Goal: Information Seeking & Learning: Learn about a topic

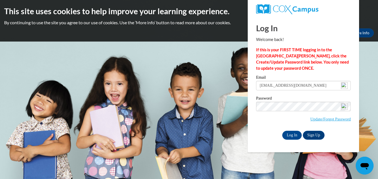
type input "[EMAIL_ADDRESS][DOMAIN_NAME]"
click at [230, 129] on body "This site uses cookies to help improve your learning experience. By continuing …" at bounding box center [189, 89] width 378 height 179
click at [290, 135] on input "Log In" at bounding box center [293, 135] width 20 height 9
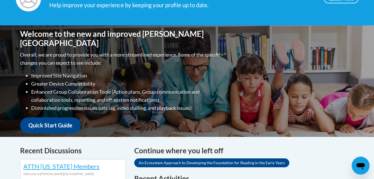
scroll to position [123, 0]
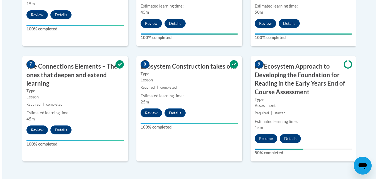
scroll to position [416, 0]
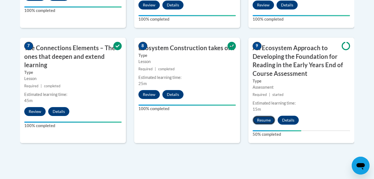
click at [260, 120] on button "Resume" at bounding box center [264, 120] width 23 height 9
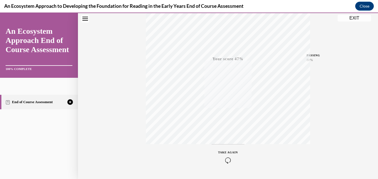
scroll to position [119, 0]
click at [224, 145] on icon "button" at bounding box center [228, 145] width 20 height 6
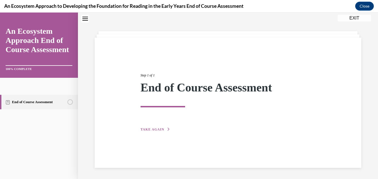
scroll to position [18, 0]
click at [146, 128] on span "TAKE AGAIN" at bounding box center [153, 129] width 24 height 4
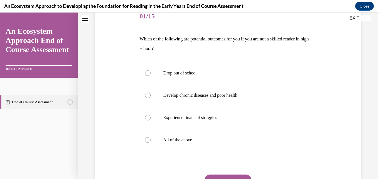
scroll to position [72, 0]
click at [148, 141] on div at bounding box center [148, 140] width 6 height 6
click at [148, 141] on input "All of the above" at bounding box center [148, 140] width 6 height 6
radio input "true"
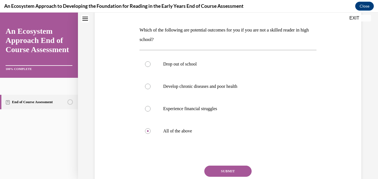
scroll to position [81, 0]
click at [244, 172] on button "SUBMIT" at bounding box center [228, 170] width 47 height 11
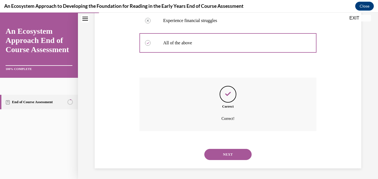
scroll to position [169, 0]
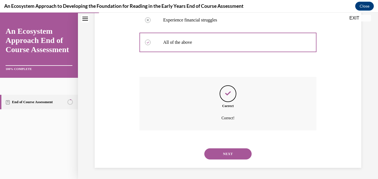
click at [237, 156] on button "NEXT" at bounding box center [228, 153] width 47 height 11
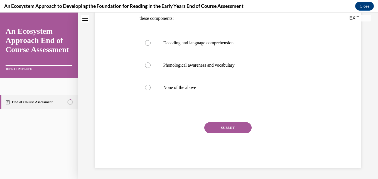
scroll to position [0, 0]
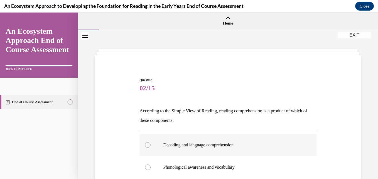
click at [147, 147] on div at bounding box center [148, 145] width 6 height 6
click at [147, 147] on input "Decoding and language comprehension" at bounding box center [148, 145] width 6 height 6
radio input "true"
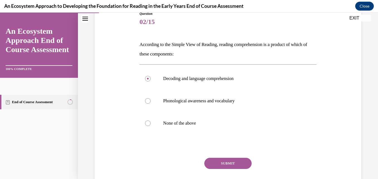
scroll to position [67, 0]
click at [227, 165] on button "SUBMIT" at bounding box center [228, 162] width 47 height 11
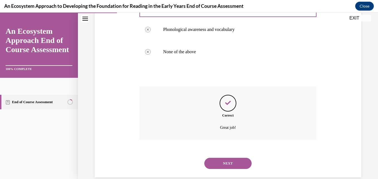
scroll to position [147, 0]
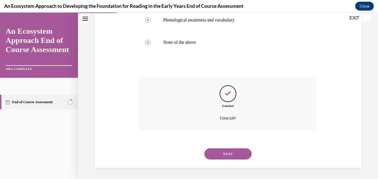
click at [230, 154] on button "NEXT" at bounding box center [228, 153] width 47 height 11
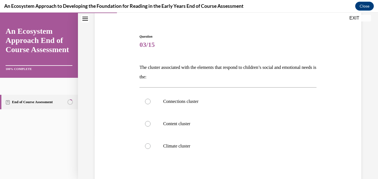
scroll to position [50, 0]
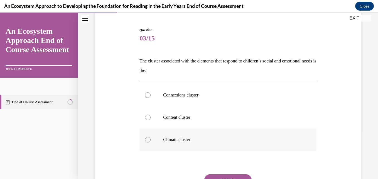
click at [147, 142] on div at bounding box center [148, 140] width 6 height 6
click at [147, 142] on input "Climate cluster" at bounding box center [148, 140] width 6 height 6
radio input "true"
click at [224, 176] on button "SUBMIT" at bounding box center [228, 179] width 47 height 11
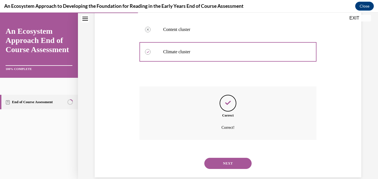
scroll to position [147, 0]
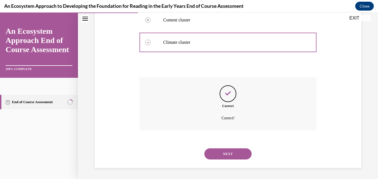
click at [225, 158] on button "NEXT" at bounding box center [228, 153] width 47 height 11
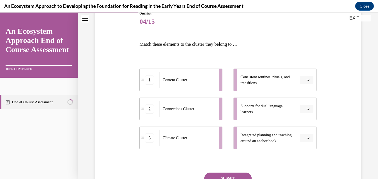
scroll to position [67, 0]
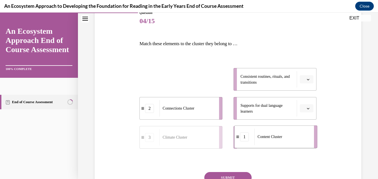
drag, startPoint x: 178, startPoint y: 89, endPoint x: 266, endPoint y: 138, distance: 101.0
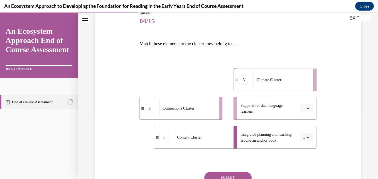
drag, startPoint x: 174, startPoint y: 80, endPoint x: 268, endPoint y: 80, distance: 94.2
click at [268, 80] on span "Climate Cluster" at bounding box center [269, 80] width 25 height 4
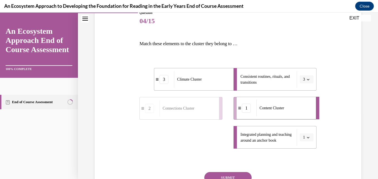
drag, startPoint x: 194, startPoint y: 145, endPoint x: 276, endPoint y: 115, distance: 87.5
click at [276, 115] on div "Content Cluster" at bounding box center [285, 108] width 56 height 16
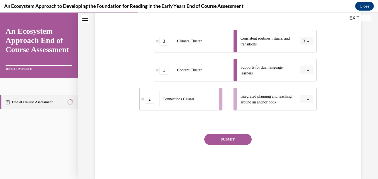
scroll to position [107, 0]
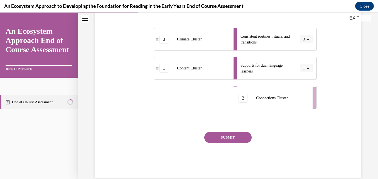
drag, startPoint x: 181, startPoint y: 99, endPoint x: 274, endPoint y: 100, distance: 93.6
click at [274, 100] on span "Connections Cluster" at bounding box center [272, 98] width 32 height 6
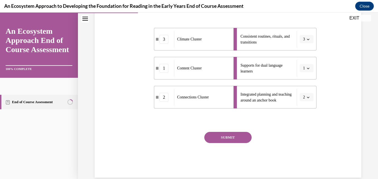
click at [239, 139] on button "SUBMIT" at bounding box center [228, 137] width 47 height 11
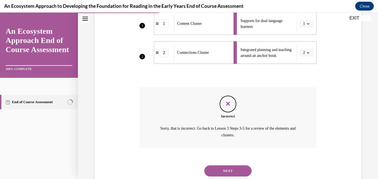
scroll to position [169, 0]
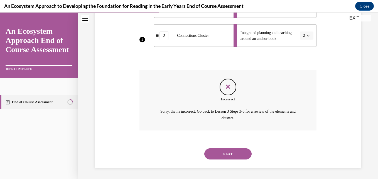
click at [223, 155] on button "NEXT" at bounding box center [228, 153] width 47 height 11
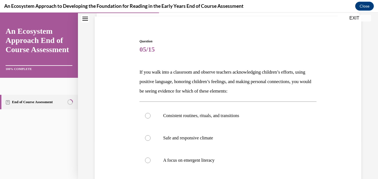
scroll to position [39, 0]
click at [147, 139] on div at bounding box center [148, 138] width 6 height 6
click at [147, 139] on input "Safe and responsive climate" at bounding box center [148, 138] width 6 height 6
radio input "true"
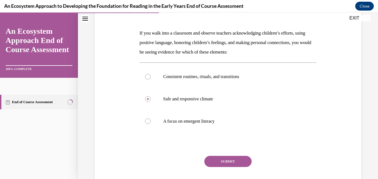
scroll to position [79, 0]
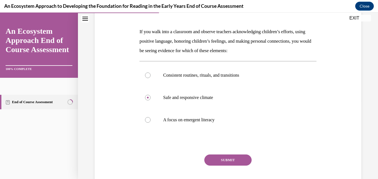
click at [232, 162] on button "SUBMIT" at bounding box center [228, 159] width 47 height 11
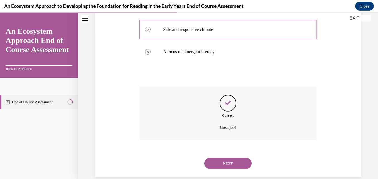
scroll to position [157, 0]
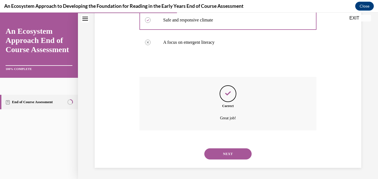
click at [239, 156] on button "NEXT" at bounding box center [228, 153] width 47 height 11
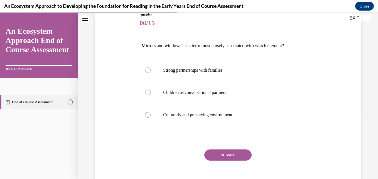
scroll to position [67, 0]
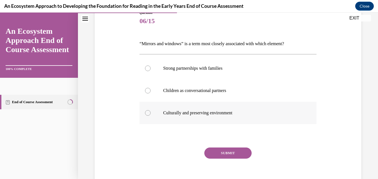
click at [146, 114] on div at bounding box center [148, 113] width 6 height 6
click at [146, 114] on input "Culturally and preserving environment" at bounding box center [148, 113] width 6 height 6
radio input "true"
click at [216, 152] on button "SUBMIT" at bounding box center [228, 152] width 47 height 11
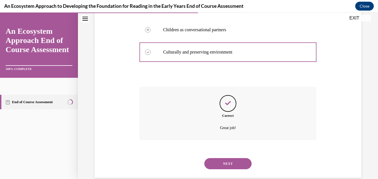
scroll to position [138, 0]
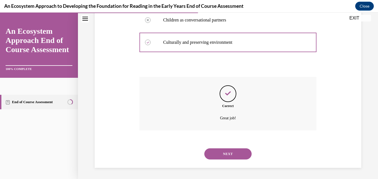
click at [237, 151] on button "NEXT" at bounding box center [228, 153] width 47 height 11
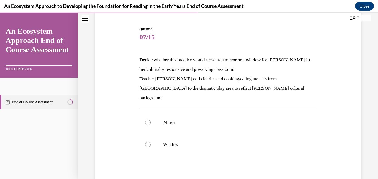
scroll to position [50, 0]
click at [149, 120] on div at bounding box center [148, 123] width 6 height 6
click at [149, 120] on input "Mirror" at bounding box center [148, 123] width 6 height 6
radio input "true"
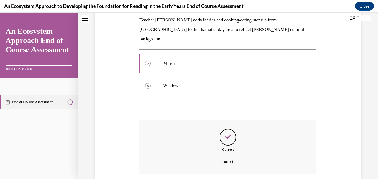
scroll to position [144, 0]
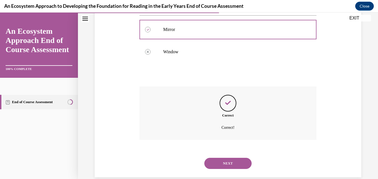
click at [230, 158] on button "NEXT" at bounding box center [228, 163] width 47 height 11
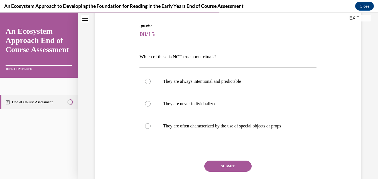
scroll to position [55, 0]
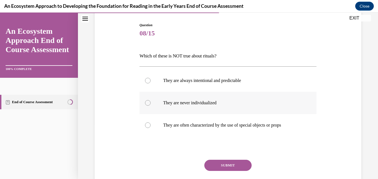
click at [146, 103] on div at bounding box center [148, 103] width 6 height 6
click at [146, 103] on input "They are never individualized" at bounding box center [148, 103] width 6 height 6
radio input "true"
click at [210, 163] on button "SUBMIT" at bounding box center [228, 165] width 47 height 11
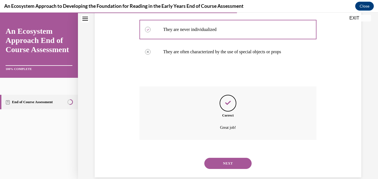
scroll to position [138, 0]
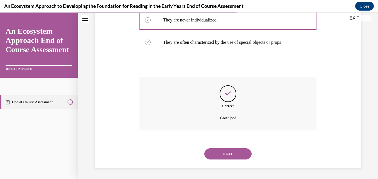
click at [229, 156] on button "NEXT" at bounding box center [228, 153] width 47 height 11
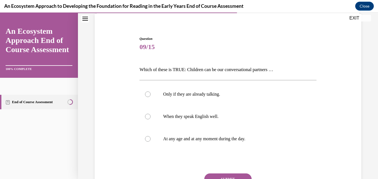
scroll to position [42, 0]
click at [147, 141] on div at bounding box center [148, 138] width 6 height 6
click at [147, 141] on input "At any age and at any moment during the day." at bounding box center [148, 138] width 6 height 6
radio input "true"
click at [218, 176] on button "SUBMIT" at bounding box center [228, 178] width 47 height 11
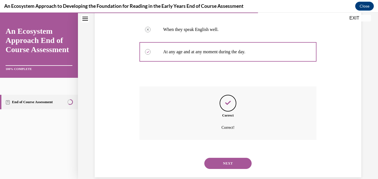
scroll to position [138, 0]
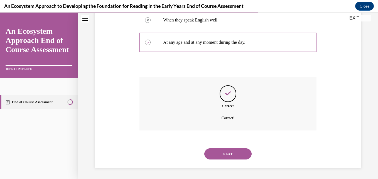
click at [230, 154] on button "NEXT" at bounding box center [228, 153] width 47 height 11
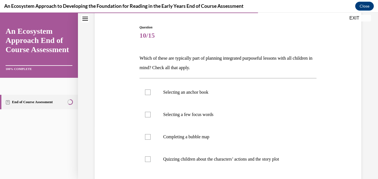
scroll to position [54, 0]
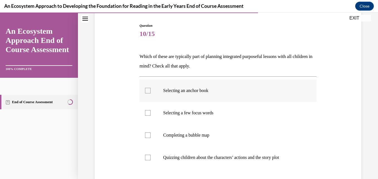
click at [145, 93] on div at bounding box center [148, 91] width 6 height 6
click at [145, 93] on input "Selecting an anchor book" at bounding box center [148, 91] width 6 height 6
checkbox input "true"
click at [146, 114] on div at bounding box center [148, 113] width 6 height 6
click at [146, 114] on input "Selecting a few focus words" at bounding box center [148, 113] width 6 height 6
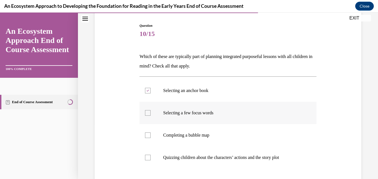
checkbox input "true"
click at [144, 136] on label "Completing a bubble map" at bounding box center [228, 135] width 177 height 22
click at [145, 136] on input "Completing a bubble map" at bounding box center [148, 135] width 6 height 6
checkbox input "true"
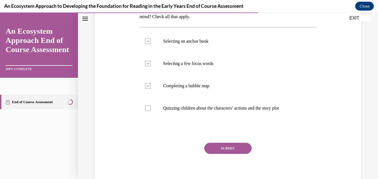
scroll to position [110, 0]
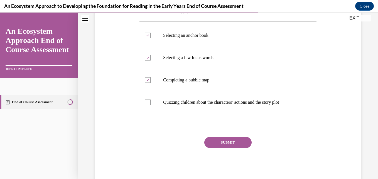
click at [236, 144] on button "SUBMIT" at bounding box center [228, 142] width 47 height 11
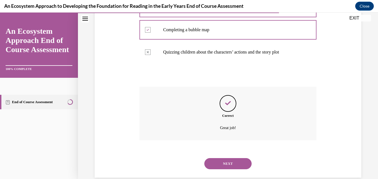
scroll to position [169, 0]
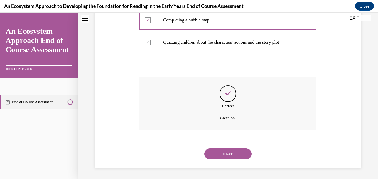
click at [229, 156] on button "NEXT" at bounding box center [228, 153] width 47 height 11
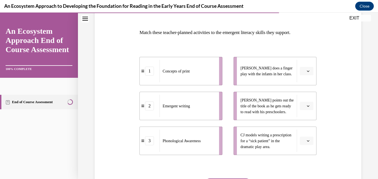
scroll to position [86, 0]
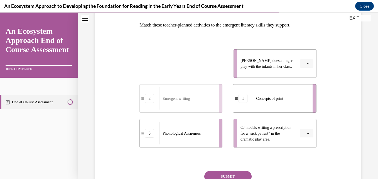
drag, startPoint x: 164, startPoint y: 64, endPoint x: 261, endPoint y: 101, distance: 103.5
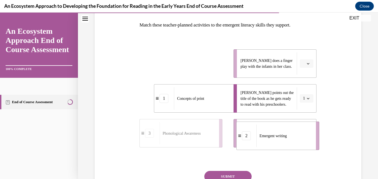
drag, startPoint x: 186, startPoint y: 71, endPoint x: 290, endPoint y: 147, distance: 129.5
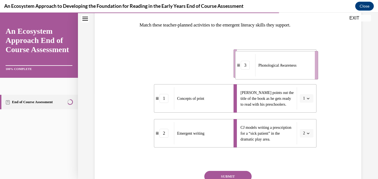
drag, startPoint x: 177, startPoint y: 60, endPoint x: 275, endPoint y: 63, distance: 97.6
click at [275, 63] on span "Phonological Awareness" at bounding box center [278, 65] width 38 height 6
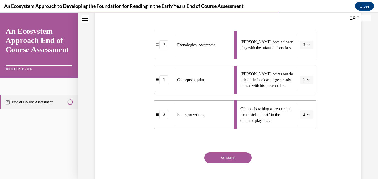
scroll to position [110, 0]
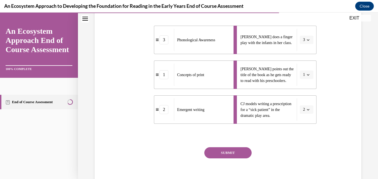
click at [240, 152] on button "SUBMIT" at bounding box center [228, 152] width 47 height 11
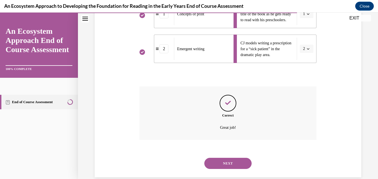
scroll to position [180, 0]
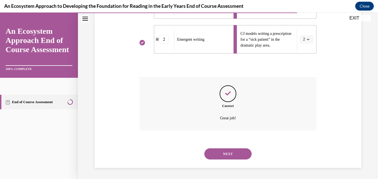
click at [238, 154] on button "NEXT" at bounding box center [228, 153] width 47 height 11
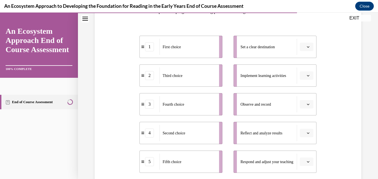
scroll to position [100, 0]
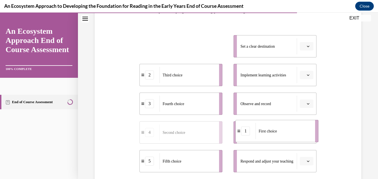
drag, startPoint x: 174, startPoint y: 49, endPoint x: 271, endPoint y: 134, distance: 128.5
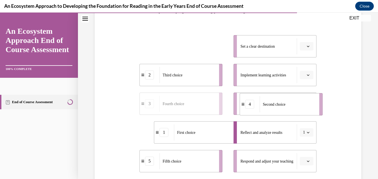
drag, startPoint x: 173, startPoint y: 49, endPoint x: 277, endPoint y: 110, distance: 120.5
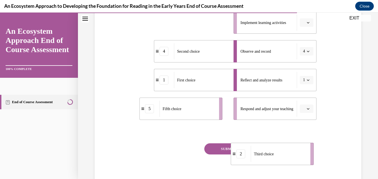
scroll to position [157, 0]
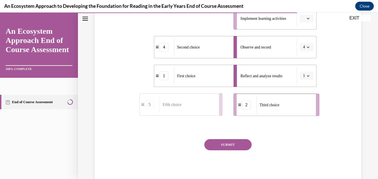
drag, startPoint x: 182, startPoint y: 78, endPoint x: 281, endPoint y: 113, distance: 104.3
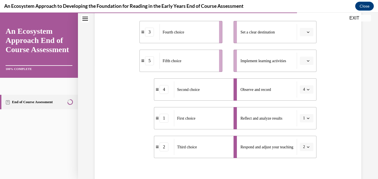
scroll to position [101, 0]
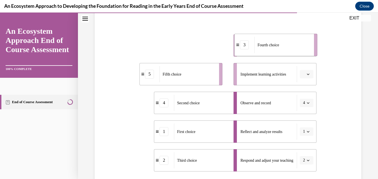
drag, startPoint x: 174, startPoint y: 47, endPoint x: 269, endPoint y: 47, distance: 95.0
click at [269, 47] on span "Fourth choice" at bounding box center [268, 45] width 21 height 6
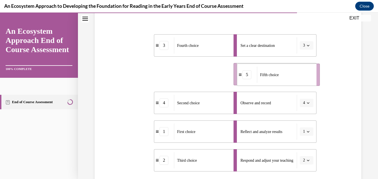
drag, startPoint x: 178, startPoint y: 75, endPoint x: 276, endPoint y: 76, distance: 97.5
click at [276, 76] on span "Fifth choice" at bounding box center [269, 75] width 19 height 4
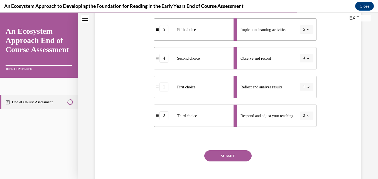
scroll to position [153, 0]
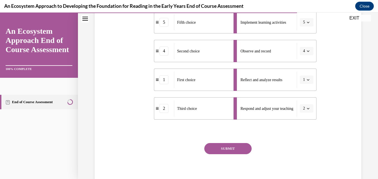
click at [225, 148] on button "SUBMIT" at bounding box center [228, 148] width 47 height 11
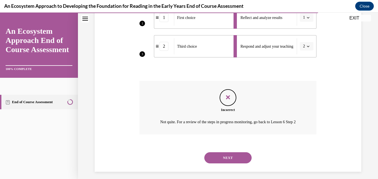
scroll to position [225, 0]
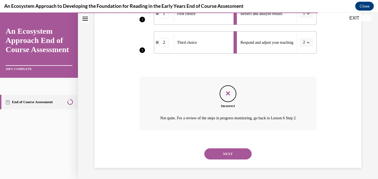
click at [216, 155] on button "NEXT" at bounding box center [228, 153] width 47 height 11
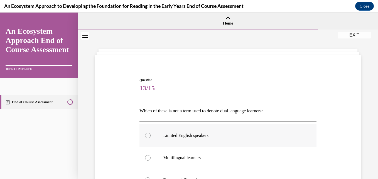
click at [147, 135] on div at bounding box center [148, 136] width 6 height 6
click at [147, 135] on input "Limited English speakers" at bounding box center [148, 136] width 6 height 6
radio input "true"
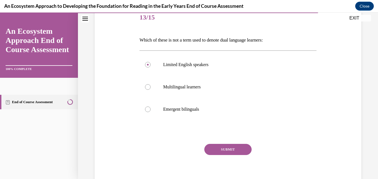
scroll to position [72, 0]
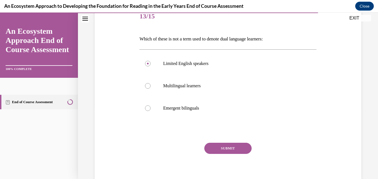
click at [229, 148] on button "SUBMIT" at bounding box center [228, 148] width 47 height 11
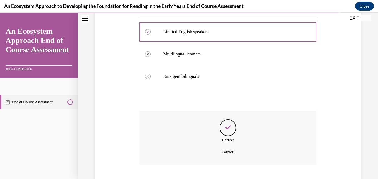
scroll to position [138, 0]
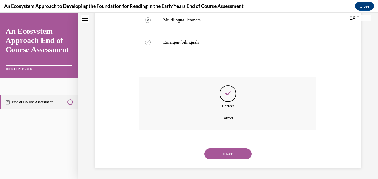
click at [229, 154] on button "NEXT" at bounding box center [228, 153] width 47 height 11
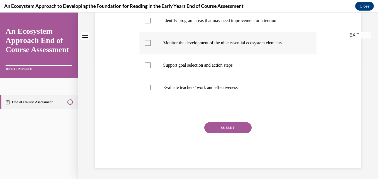
scroll to position [0, 0]
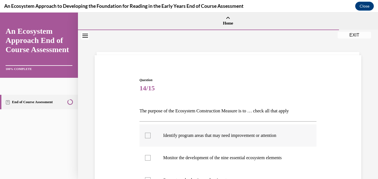
click at [147, 135] on div at bounding box center [148, 136] width 6 height 6
click at [147, 135] on input "Identify program areas that may need improvement or attention" at bounding box center [148, 136] width 6 height 6
checkbox input "true"
click at [148, 157] on div at bounding box center [148, 158] width 6 height 6
click at [148, 157] on input "Monitor the development of the nine essential ecosystem elements" at bounding box center [148, 158] width 6 height 6
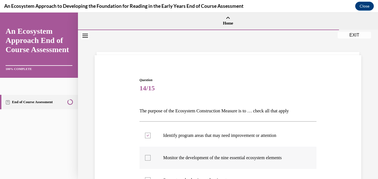
checkbox input "true"
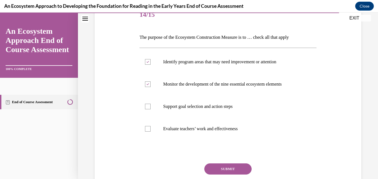
scroll to position [75, 0]
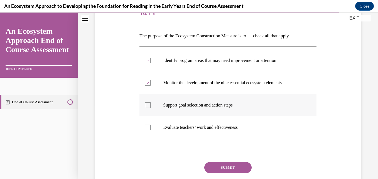
click at [146, 106] on div at bounding box center [148, 105] width 6 height 6
click at [146, 106] on input "Support goal selection and action steps" at bounding box center [148, 105] width 6 height 6
checkbox input "true"
click at [222, 167] on button "SUBMIT" at bounding box center [228, 167] width 47 height 11
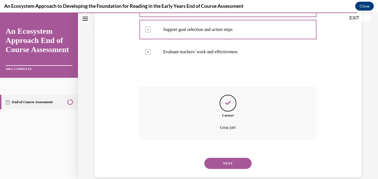
scroll to position [160, 0]
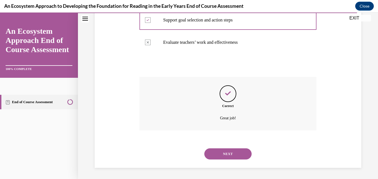
click at [237, 153] on button "NEXT" at bounding box center [228, 153] width 47 height 11
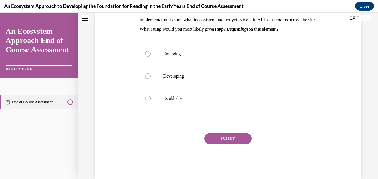
scroll to position [111, 0]
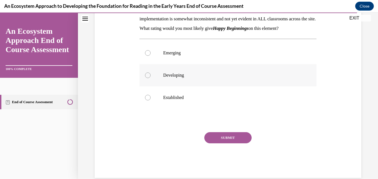
click at [146, 78] on div at bounding box center [148, 75] width 6 height 6
click at [146, 78] on input "Developing" at bounding box center [148, 75] width 6 height 6
radio input "true"
click at [215, 143] on button "SUBMIT" at bounding box center [228, 137] width 47 height 11
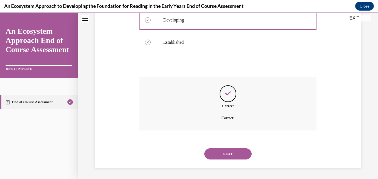
scroll to position [176, 0]
click at [217, 154] on button "NEXT" at bounding box center [228, 153] width 47 height 11
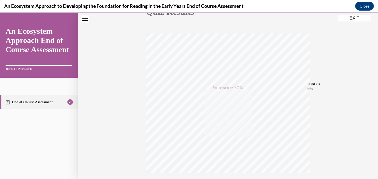
scroll to position [69, 0]
click at [352, 18] on button "EXIT" at bounding box center [354, 18] width 33 height 7
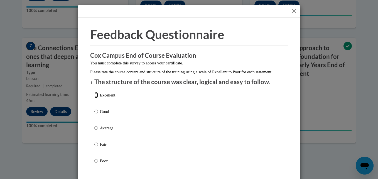
click at [96, 98] on input "Excellent" at bounding box center [96, 95] width 4 height 6
radio input "true"
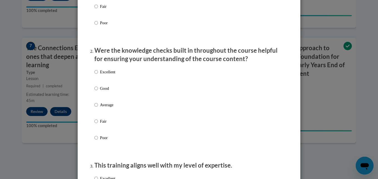
scroll to position [140, 0]
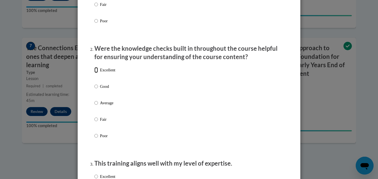
click at [96, 73] on input "Excellent" at bounding box center [96, 70] width 4 height 6
radio input "true"
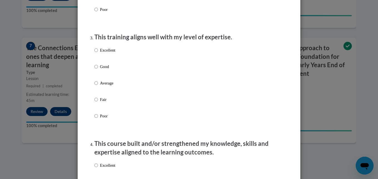
scroll to position [274, 0]
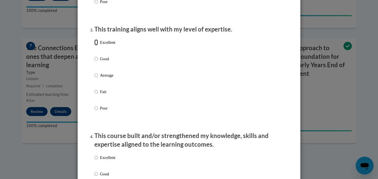
click at [95, 45] on input "Excellent" at bounding box center [96, 42] width 4 height 6
radio input "true"
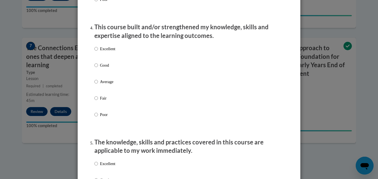
scroll to position [385, 0]
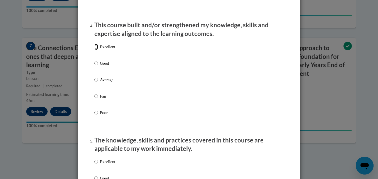
click at [94, 50] on input "Excellent" at bounding box center [96, 47] width 4 height 6
radio input "true"
click at [94, 165] on input "Excellent" at bounding box center [96, 162] width 4 height 6
radio input "true"
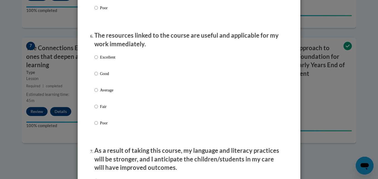
scroll to position [616, 0]
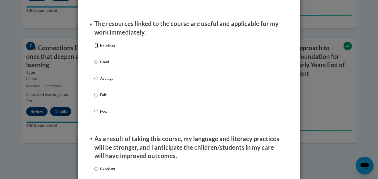
click at [95, 48] on input "Excellent" at bounding box center [96, 45] width 4 height 6
radio input "true"
click at [95, 172] on input "Excellent" at bounding box center [96, 169] width 4 height 6
radio input "true"
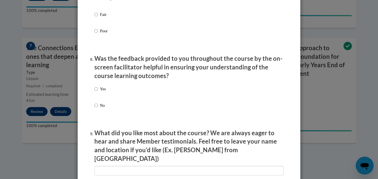
scroll to position [835, 0]
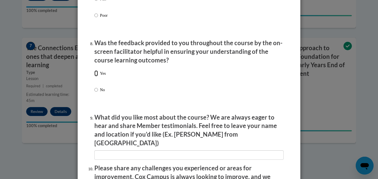
click at [94, 76] on input "Yes" at bounding box center [96, 73] width 4 height 6
radio input "true"
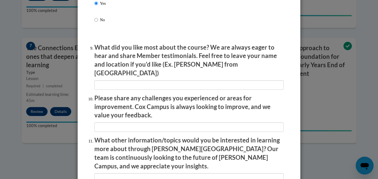
scroll to position [915, 0]
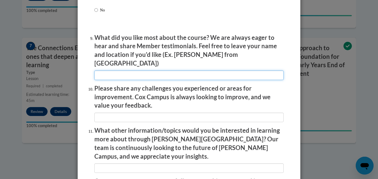
click at [227, 72] on input "textbox" at bounding box center [189, 75] width 190 height 9
type input "you could go back to something you didnt understand"
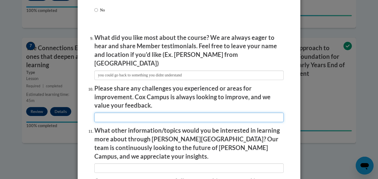
click at [170, 115] on input "textbox" at bounding box center [189, 117] width 190 height 9
type input "none"
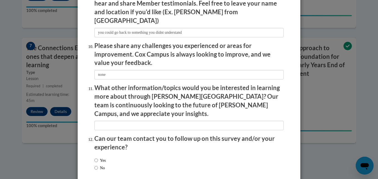
scroll to position [979, 0]
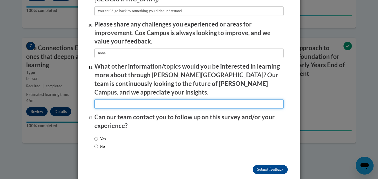
click at [131, 99] on input "textbox" at bounding box center [189, 103] width 190 height 9
type input "n/a"
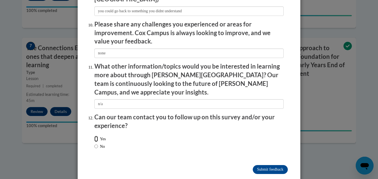
click at [94, 136] on input "Yes" at bounding box center [96, 139] width 4 height 6
radio input "true"
click at [258, 165] on input "Submit feedback" at bounding box center [270, 169] width 35 height 9
